Goal: Obtain resource: Download file/media

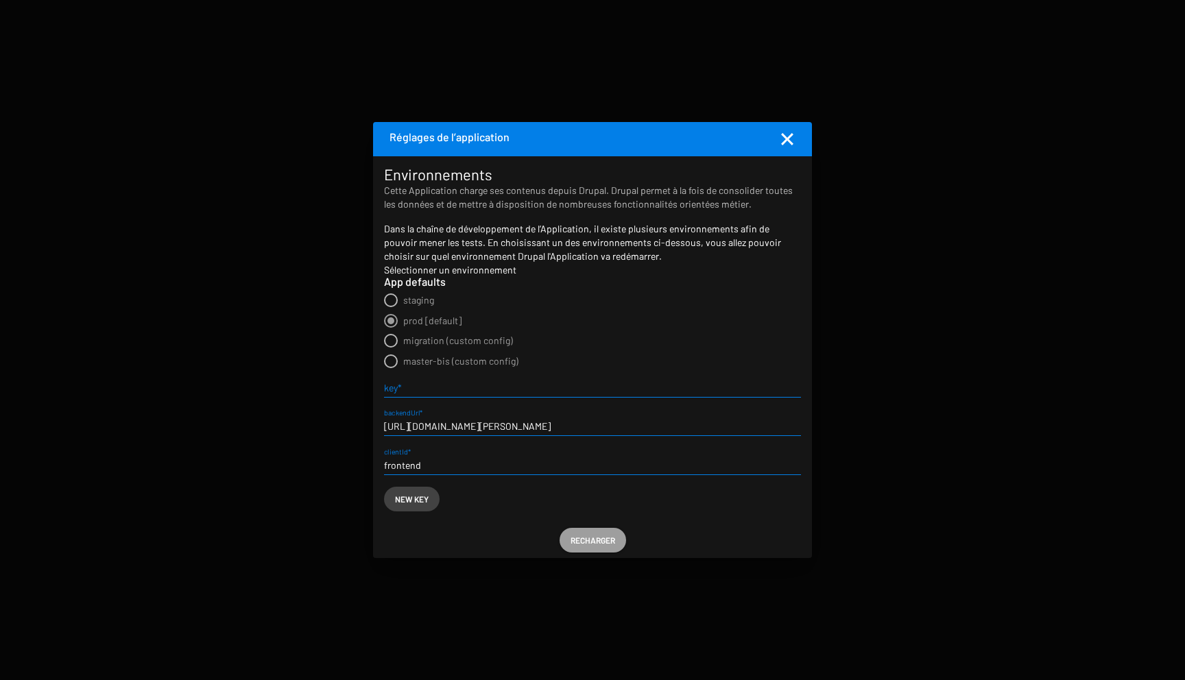
click at [425, 302] on span "staging" at bounding box center [418, 300] width 31 height 12
click at [391, 307] on input "staging" at bounding box center [390, 307] width 1 height 1
radio input "true"
click at [582, 542] on span "Recharger" at bounding box center [593, 540] width 45 height 25
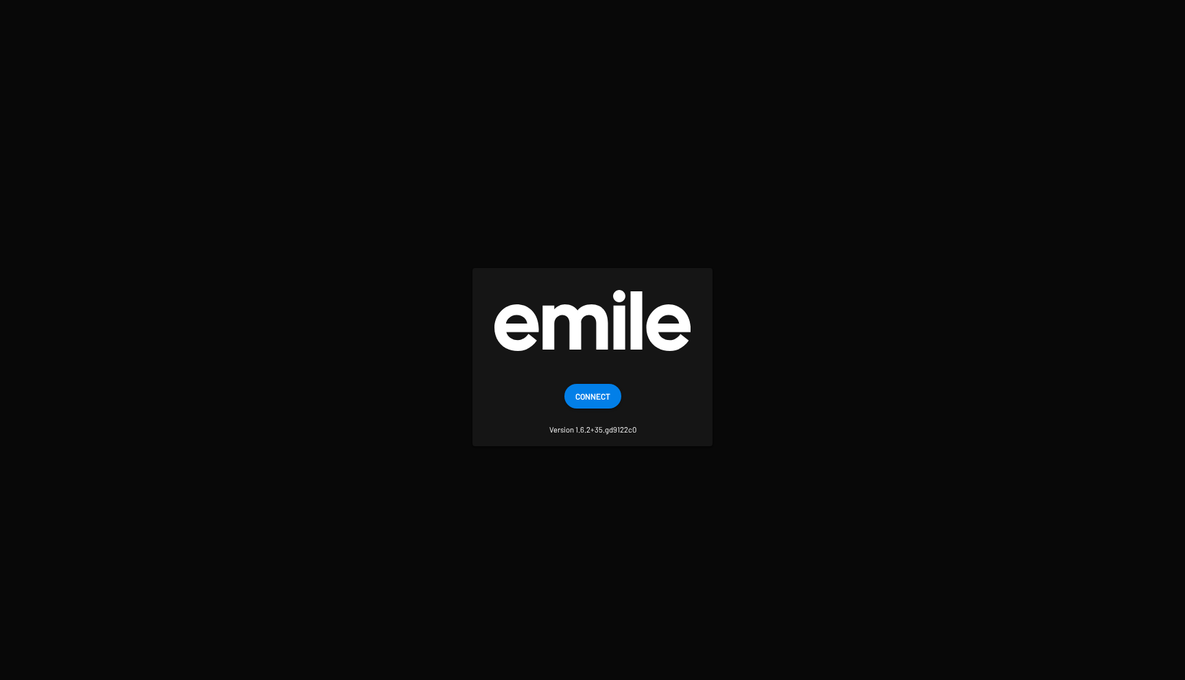
click at [596, 390] on span "Connect" at bounding box center [592, 396] width 35 height 25
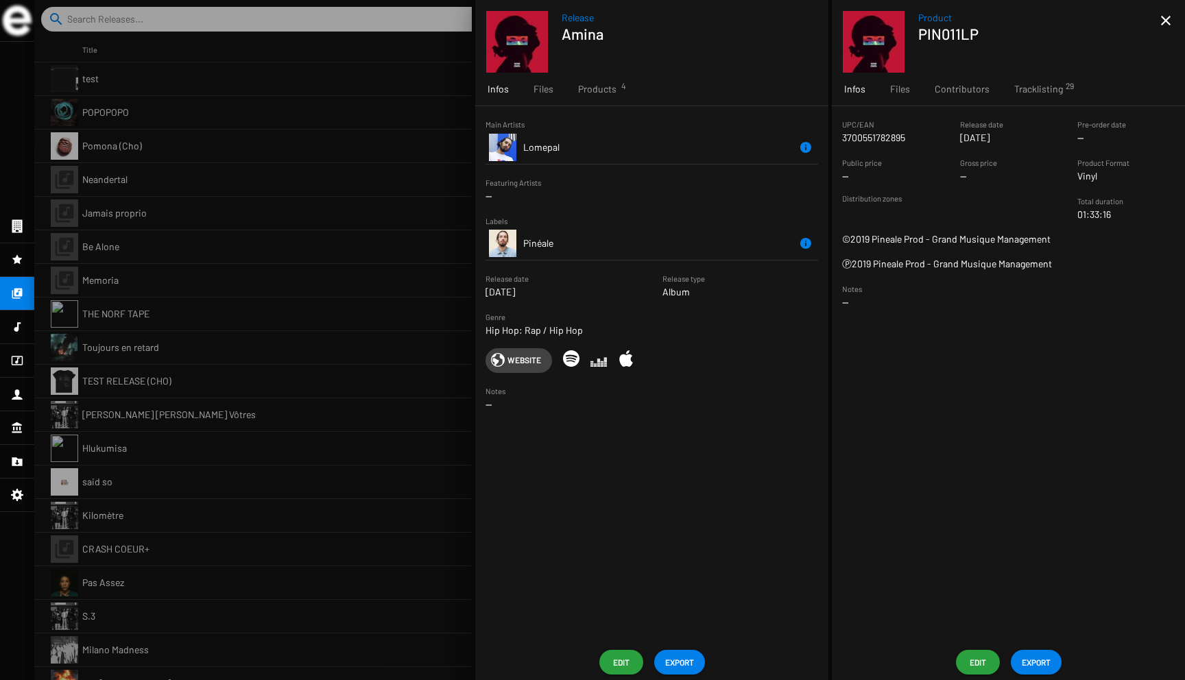
click at [1043, 660] on span "EXPORT" at bounding box center [1036, 662] width 29 height 25
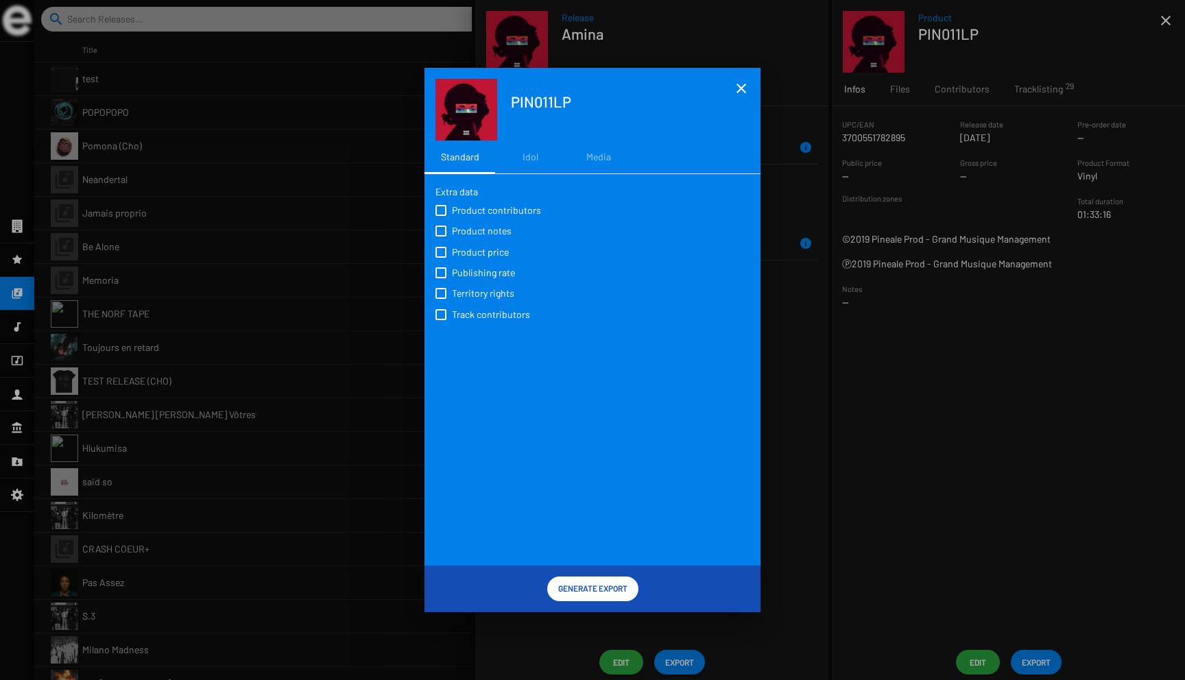
click at [608, 585] on span "Generate Export" at bounding box center [592, 588] width 69 height 25
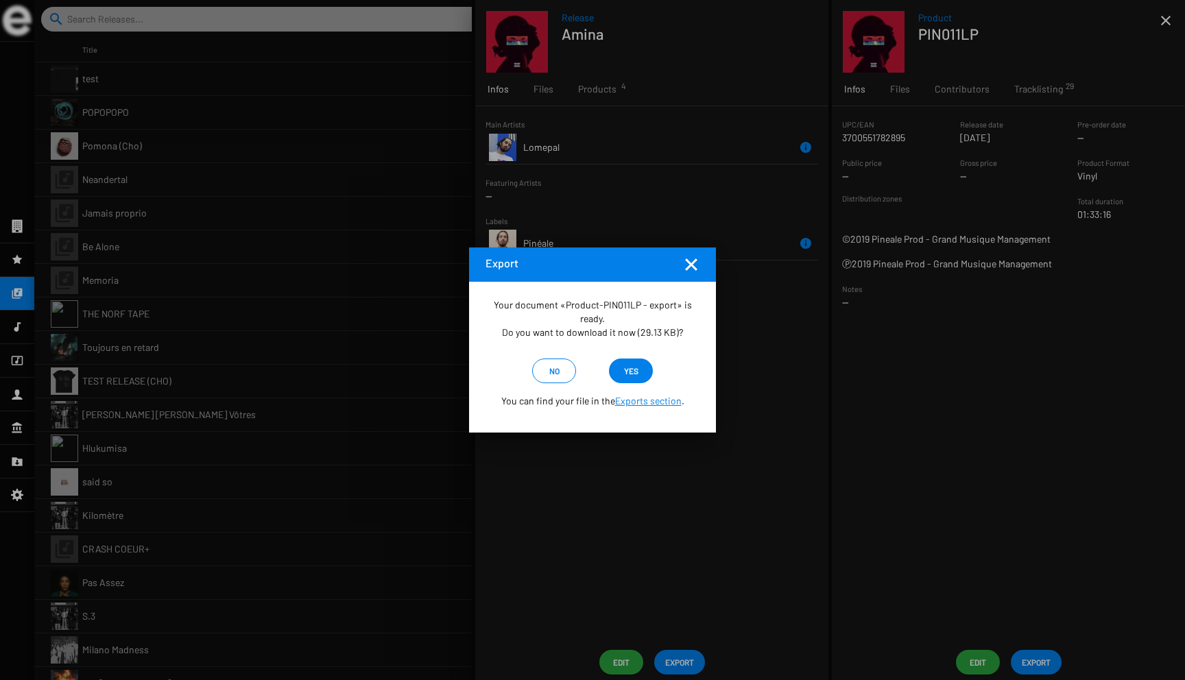
click at [692, 265] on mat-icon "Fermer la fenêtre" at bounding box center [691, 265] width 16 height 16
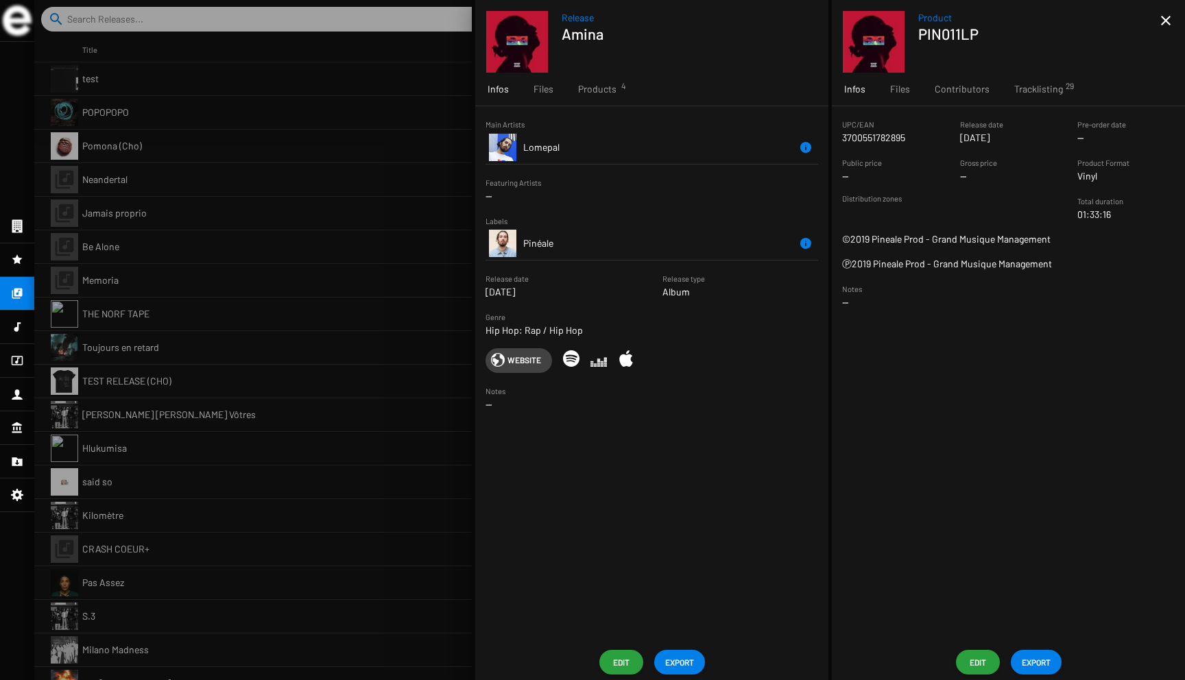
click at [1039, 658] on span "EXPORT" at bounding box center [1036, 662] width 29 height 25
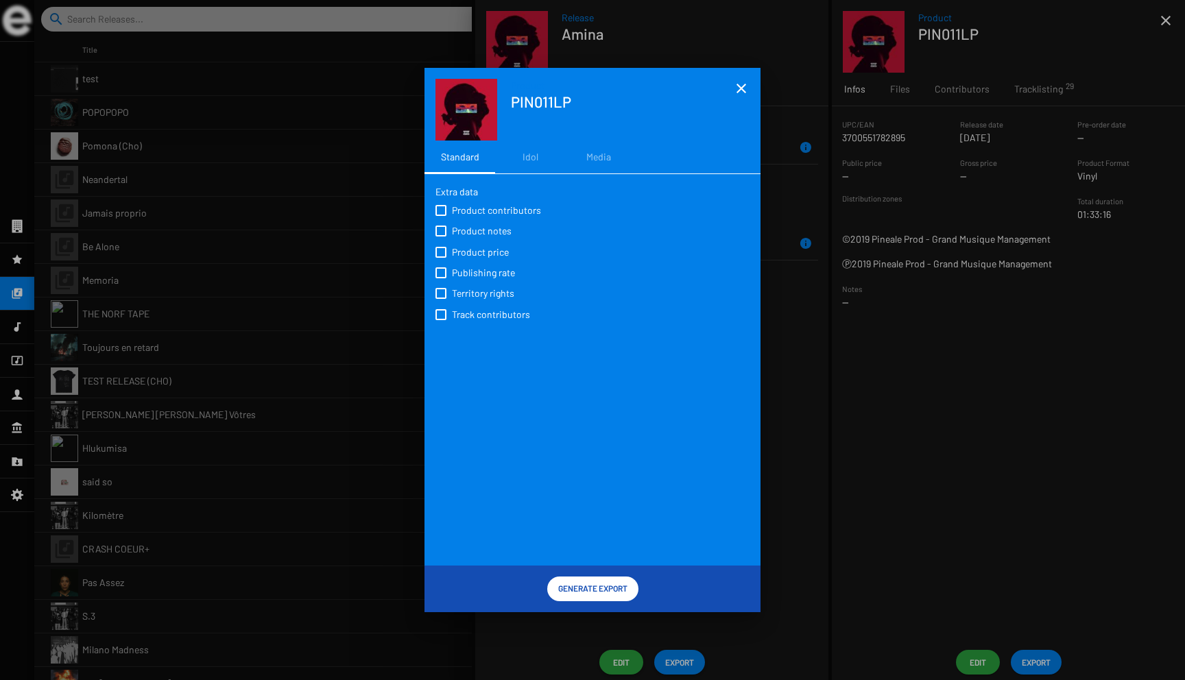
click at [742, 87] on mat-icon "close" at bounding box center [741, 88] width 16 height 16
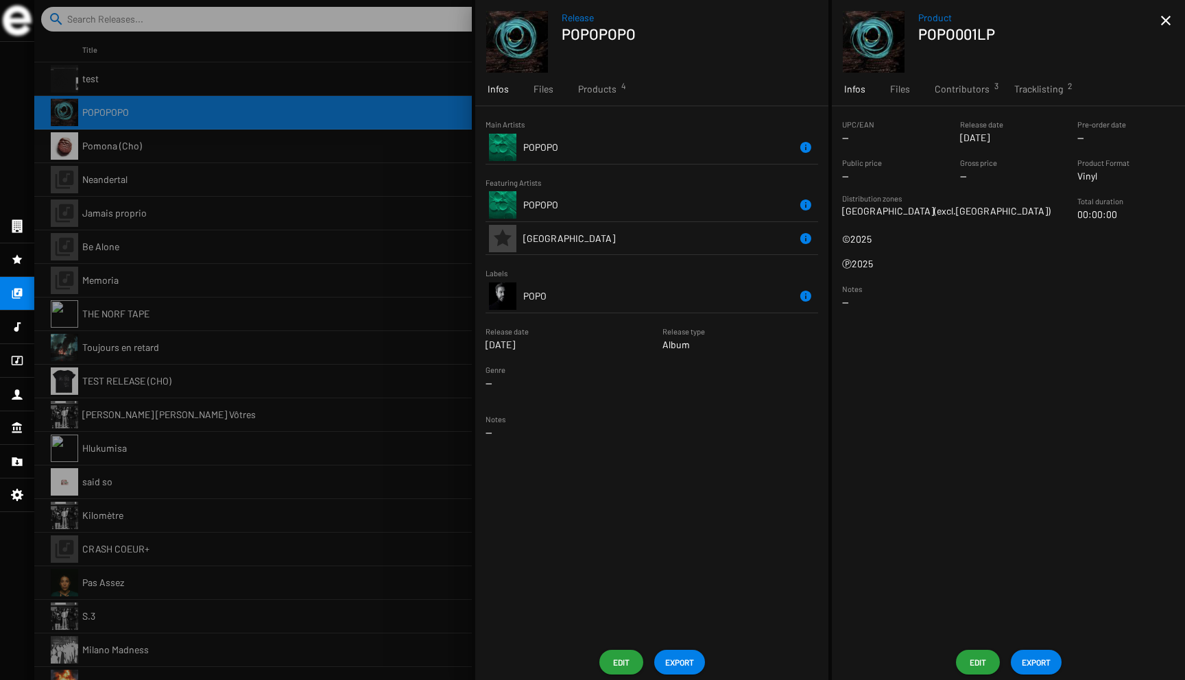
click at [1029, 652] on span "EXPORT" at bounding box center [1036, 662] width 29 height 25
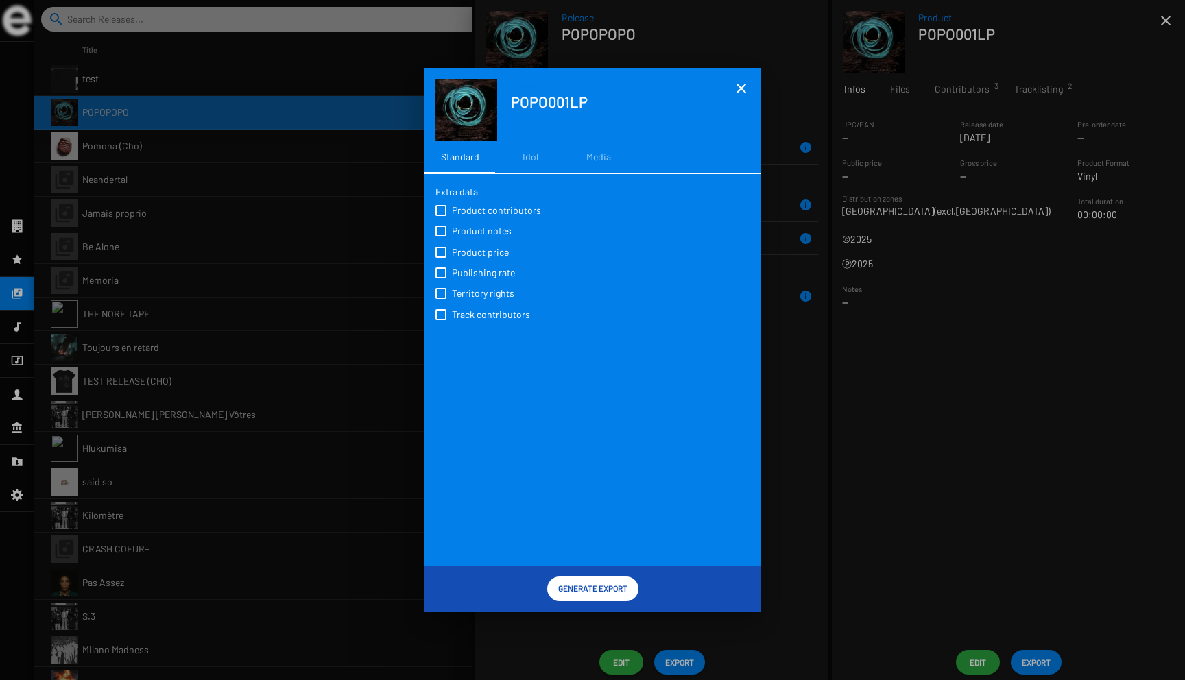
click at [578, 584] on span "Generate Export" at bounding box center [592, 588] width 69 height 25
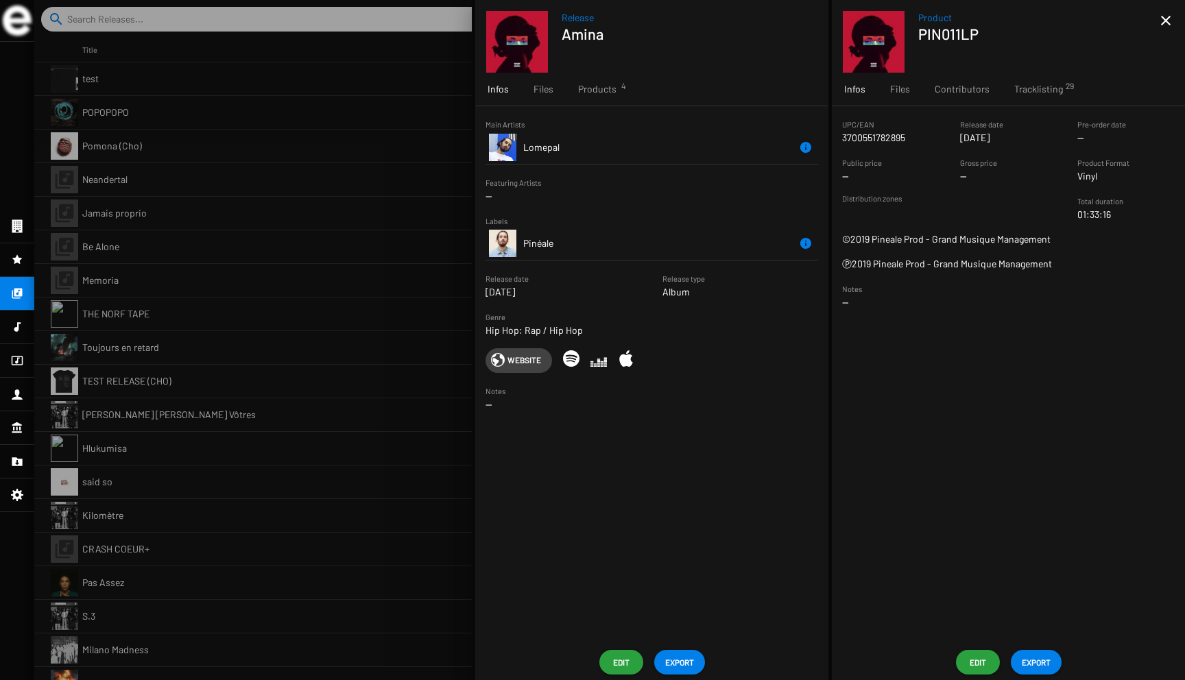
click at [1038, 667] on span "EXPORT" at bounding box center [1036, 662] width 29 height 25
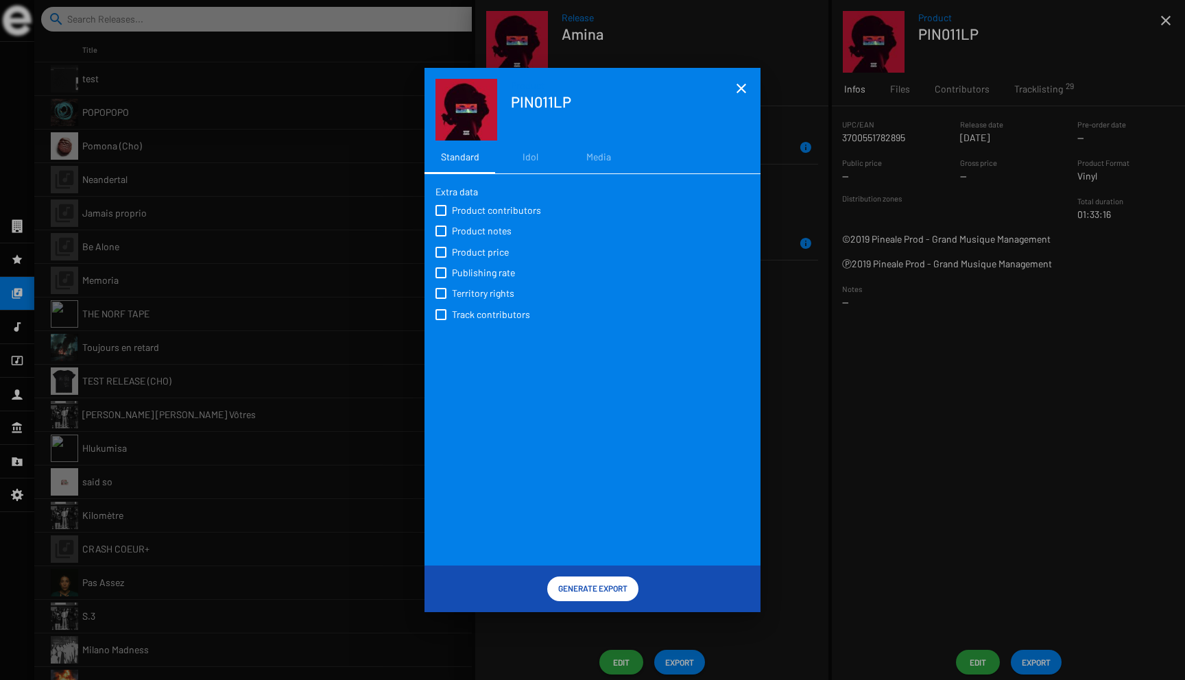
click at [511, 207] on span "Product contributors" at bounding box center [496, 211] width 89 height 14
click at [441, 216] on input "Product contributors" at bounding box center [440, 216] width 1 height 1
checkbox input "true"
click at [495, 228] on span "Product notes" at bounding box center [482, 231] width 60 height 14
click at [441, 237] on input "Product notes" at bounding box center [440, 237] width 1 height 1
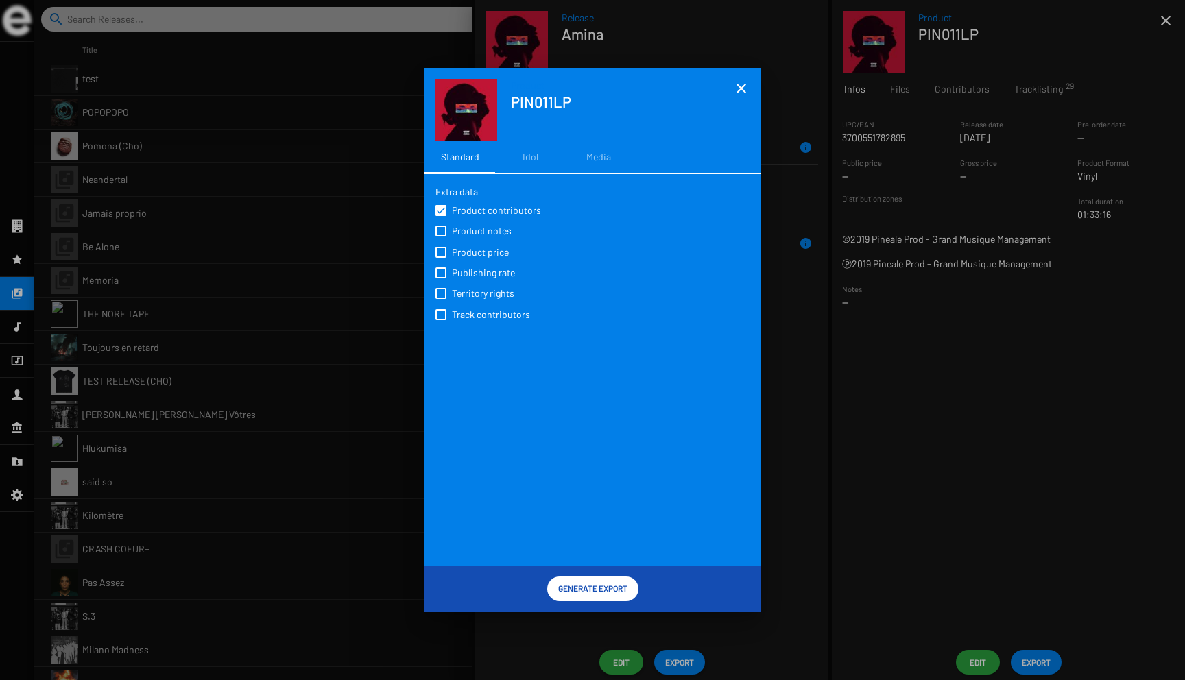
checkbox input "true"
click at [490, 248] on span "Product price" at bounding box center [480, 253] width 57 height 14
click at [441, 258] on input "Product price" at bounding box center [440, 258] width 1 height 1
checkbox input "true"
click at [488, 281] on div "Product contributors Product notes Product price Publishing rate Territory righ…" at bounding box center [593, 262] width 314 height 126
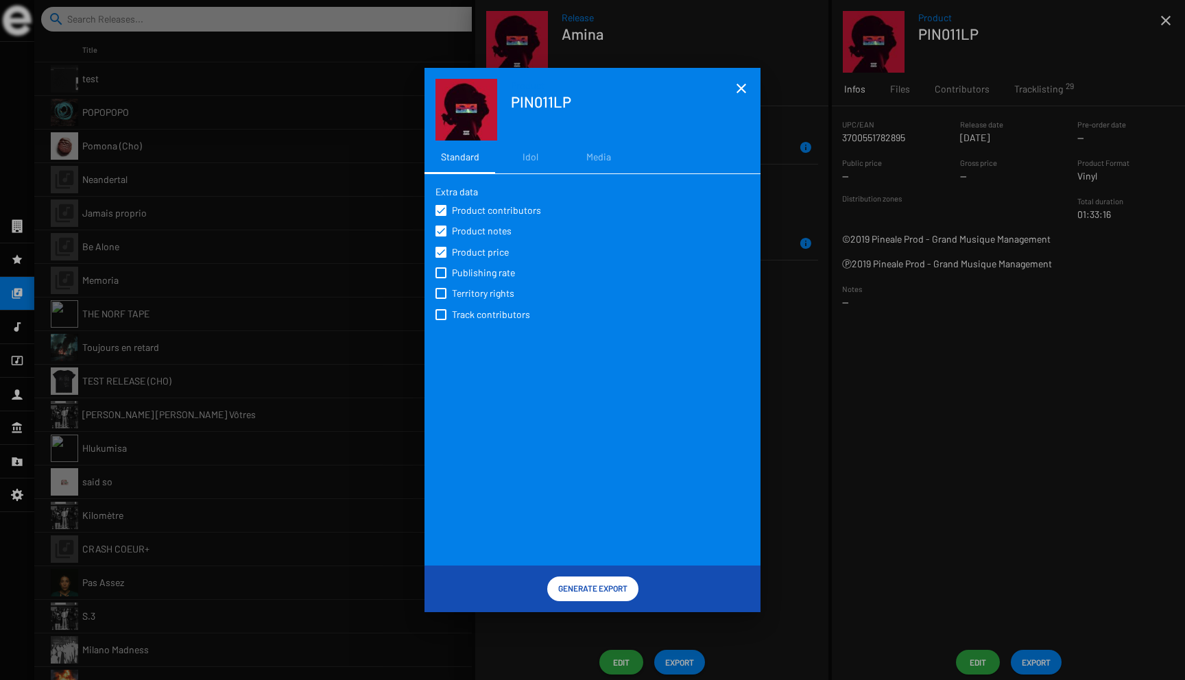
click at [476, 268] on span "Publishing rate" at bounding box center [483, 273] width 63 height 14
click at [441, 278] on input "Publishing rate" at bounding box center [440, 278] width 1 height 1
checkbox input "true"
click at [479, 296] on span "Territory rights" at bounding box center [483, 294] width 62 height 14
click at [441, 299] on input "Territory rights" at bounding box center [440, 299] width 1 height 1
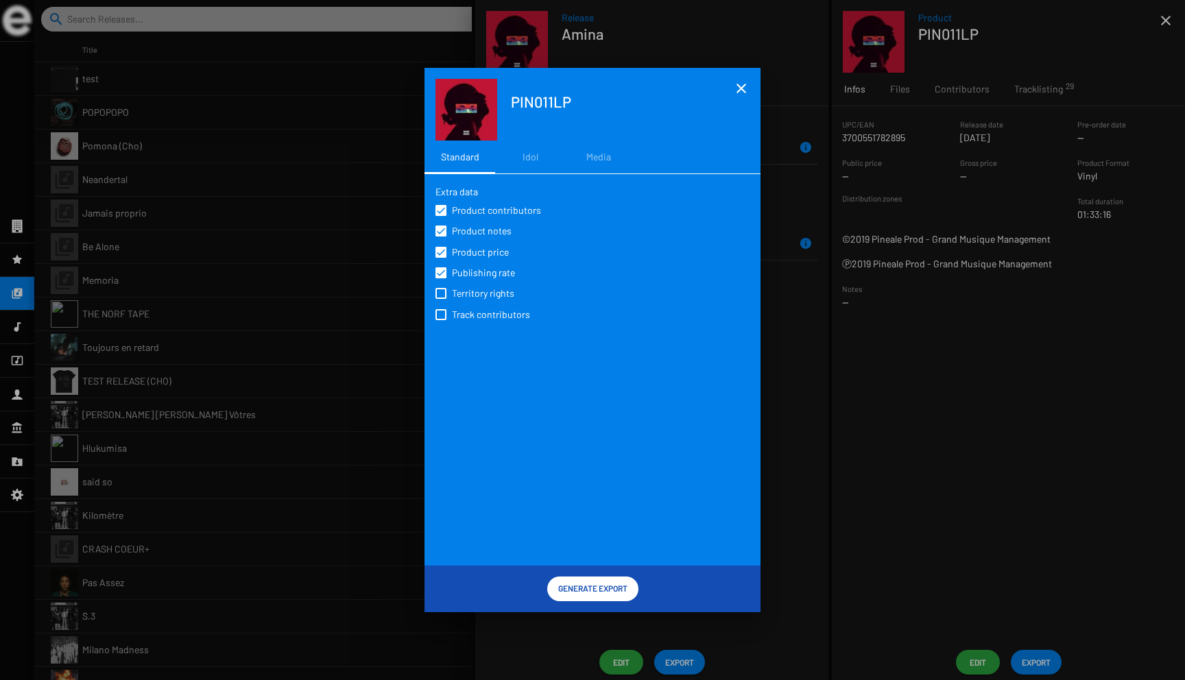
checkbox input "true"
click at [484, 320] on span "Track contributors" at bounding box center [491, 315] width 78 height 14
click at [441, 320] on input "Track contributors" at bounding box center [440, 320] width 1 height 1
checkbox input "true"
click at [591, 585] on span "Generate Export" at bounding box center [592, 588] width 69 height 25
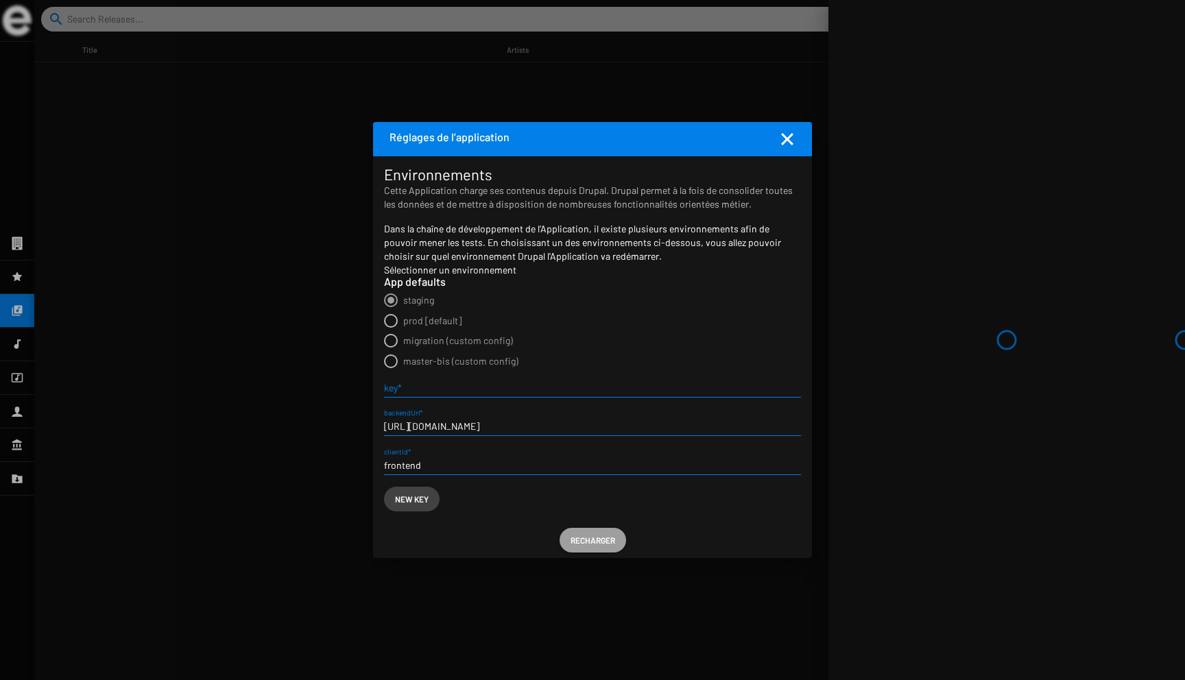
click at [586, 546] on span "Recharger" at bounding box center [593, 540] width 45 height 25
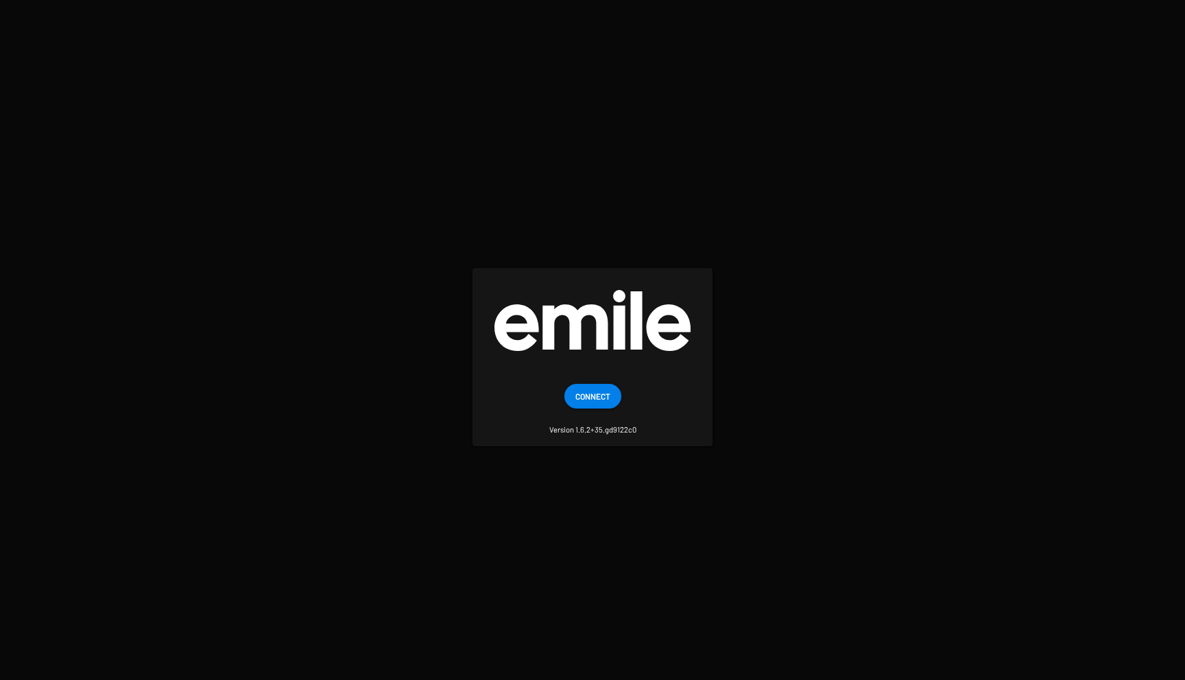
click at [589, 384] on span "Connect" at bounding box center [592, 396] width 35 height 25
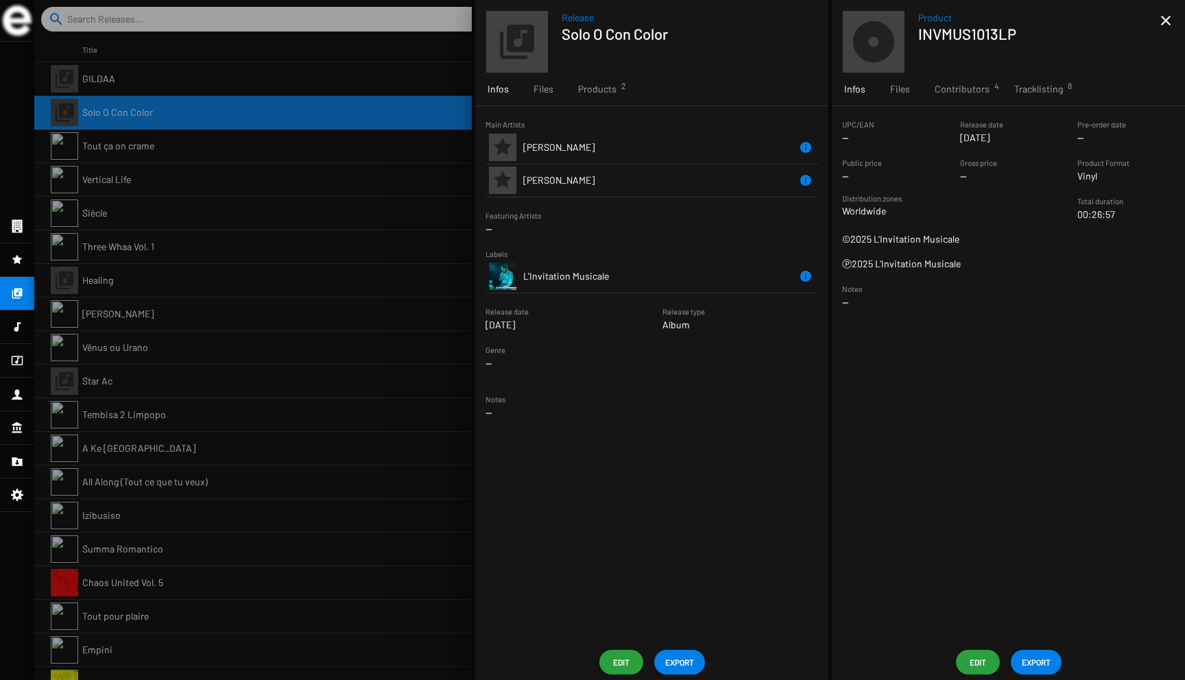
click at [1030, 659] on span "EXPORT" at bounding box center [1036, 662] width 29 height 25
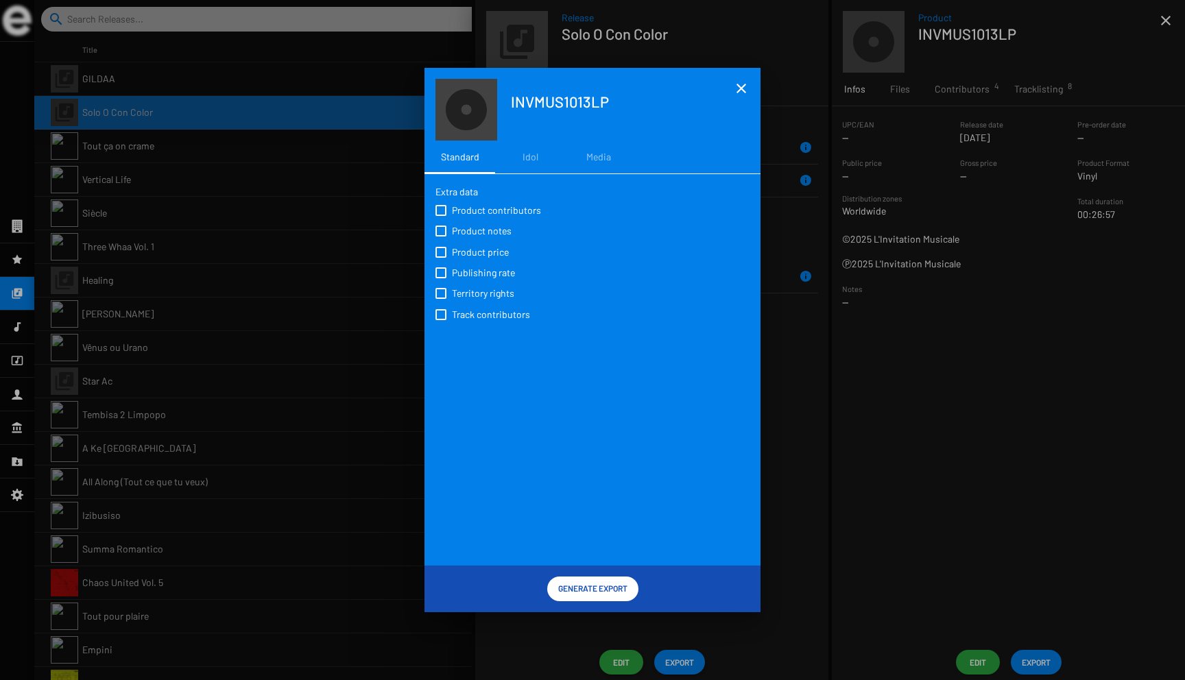
click at [584, 592] on span "Generate Export" at bounding box center [592, 588] width 69 height 25
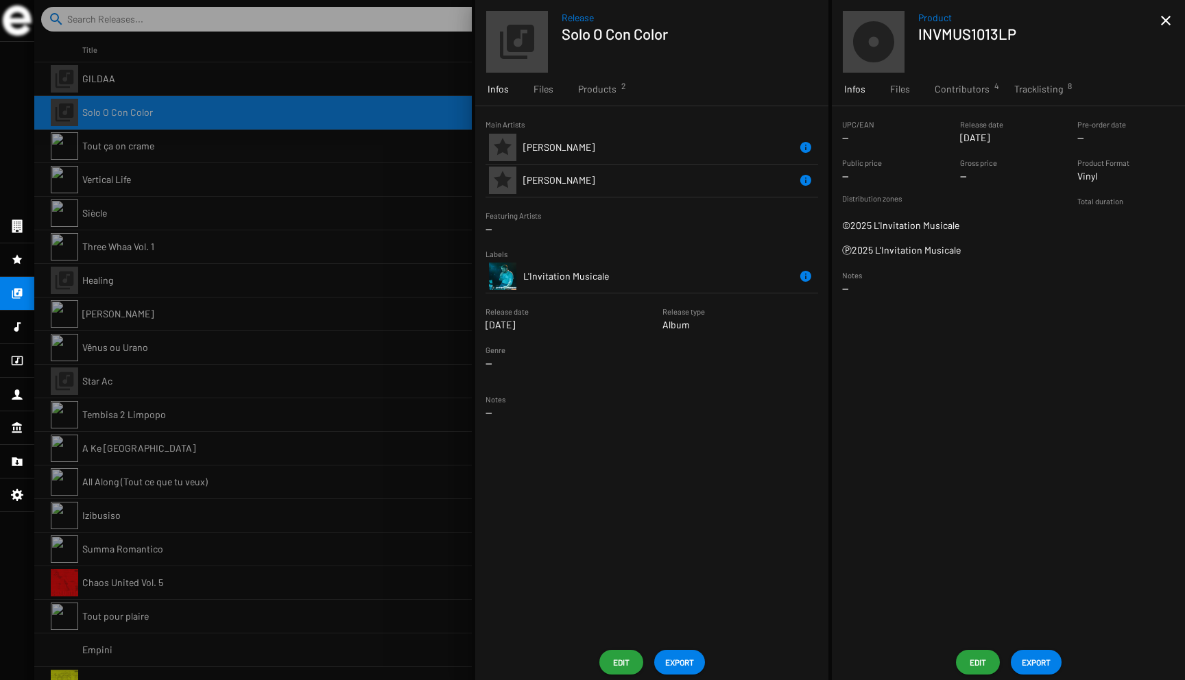
click at [975, 36] on h1 "INVMUS1013LP" at bounding box center [1033, 34] width 231 height 18
copy h1 "INVMUS1013LP"
click at [1038, 658] on span "EXPORT" at bounding box center [1036, 662] width 29 height 25
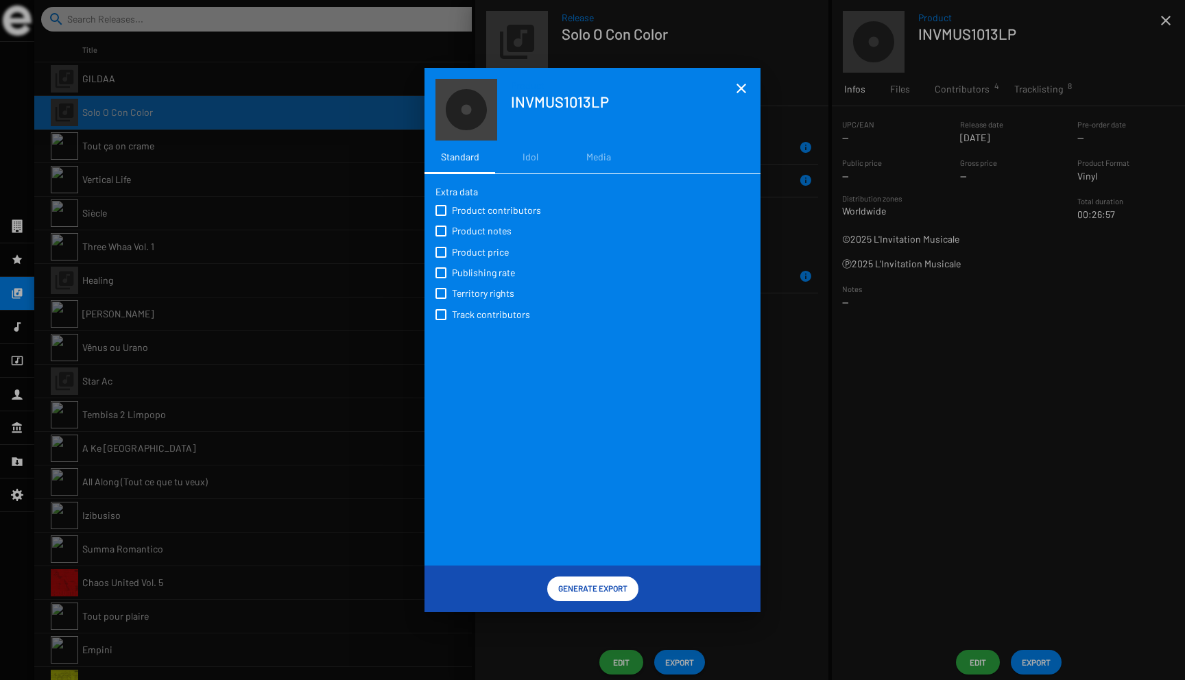
click at [602, 593] on span "Generate Export" at bounding box center [592, 588] width 69 height 25
